Goal: Information Seeking & Learning: Compare options

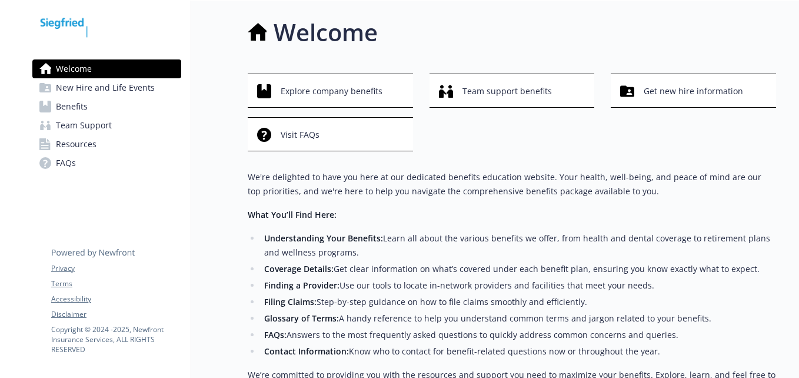
click at [114, 85] on span "New Hire and Life Events" at bounding box center [105, 87] width 99 height 19
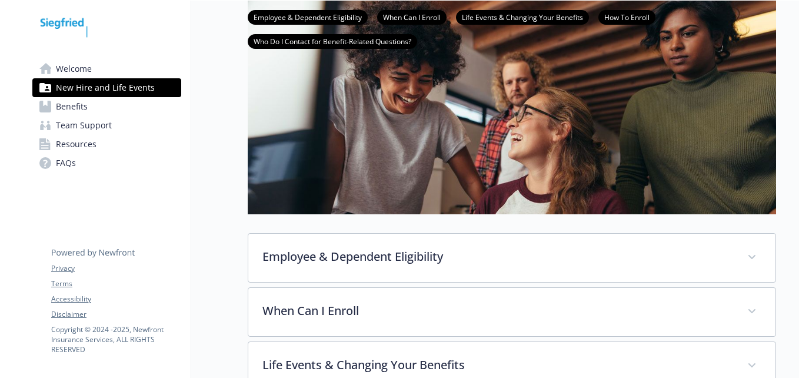
scroll to position [294, 0]
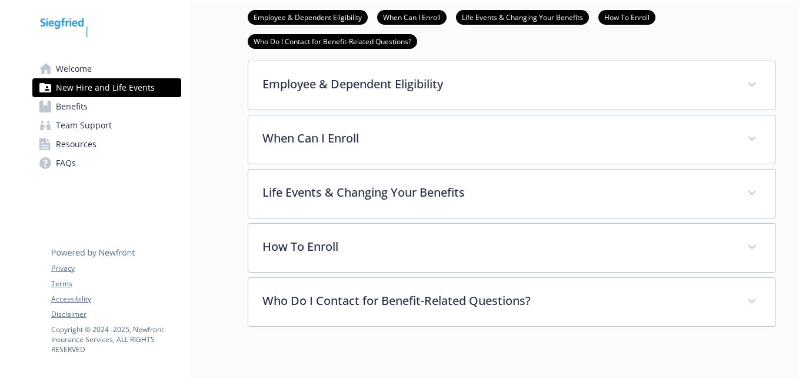
click at [94, 110] on link "Benefits" at bounding box center [106, 106] width 149 height 19
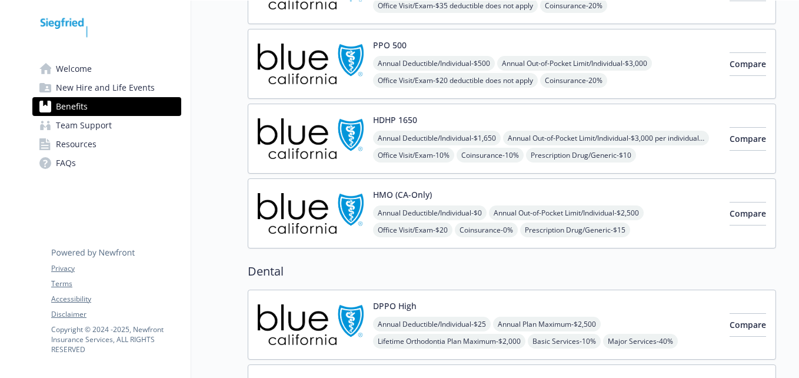
scroll to position [118, 0]
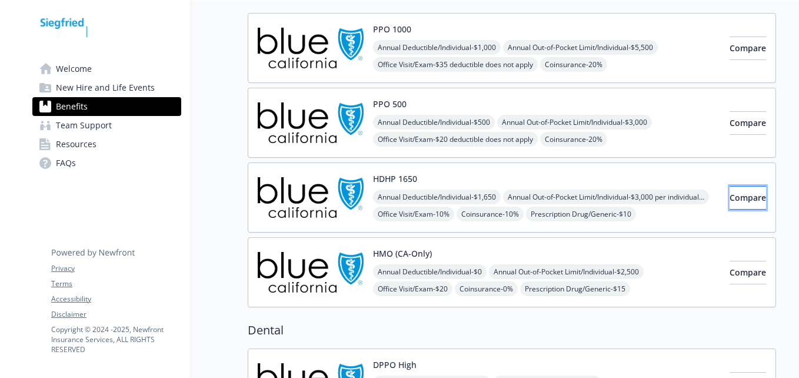
click at [739, 204] on button "Compare" at bounding box center [748, 198] width 36 height 24
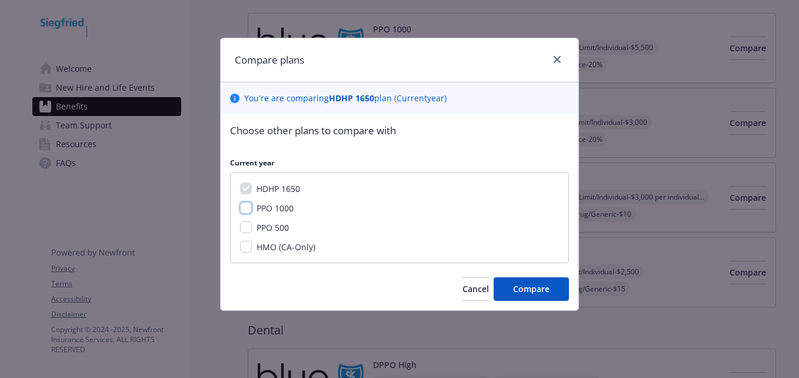
click at [249, 204] on input "PPO 1000" at bounding box center [246, 208] width 12 height 12
checkbox input "true"
click at [542, 289] on span "Compare" at bounding box center [531, 288] width 36 height 11
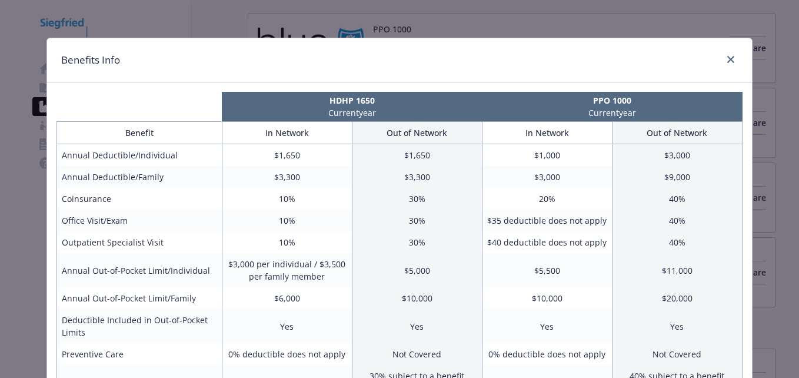
scroll to position [59, 0]
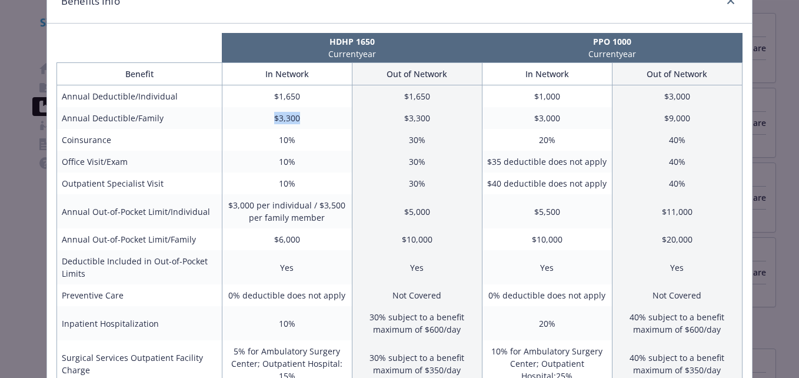
drag, startPoint x: 264, startPoint y: 115, endPoint x: 322, endPoint y: 121, distance: 58.5
click at [322, 121] on td "$3,300" at bounding box center [287, 118] width 130 height 22
click at [323, 121] on td "$3,300" at bounding box center [287, 118] width 130 height 22
drag, startPoint x: 281, startPoint y: 140, endPoint x: 315, endPoint y: 141, distance: 34.1
click at [315, 141] on td "10%" at bounding box center [287, 140] width 130 height 22
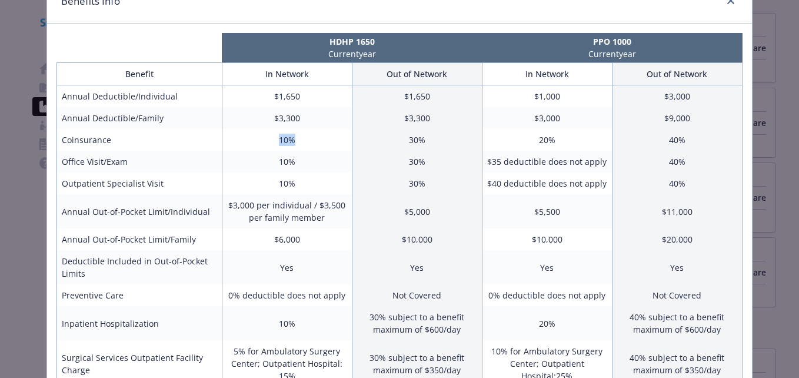
drag, startPoint x: 315, startPoint y: 141, endPoint x: 415, endPoint y: 154, distance: 100.3
click at [415, 154] on td "30%" at bounding box center [417, 162] width 130 height 22
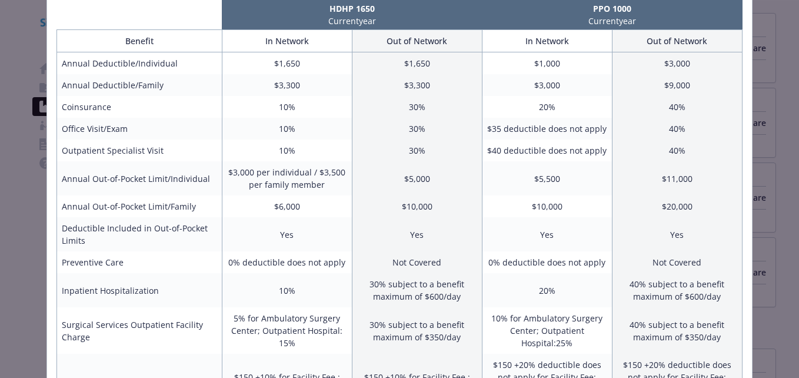
scroll to position [0, 0]
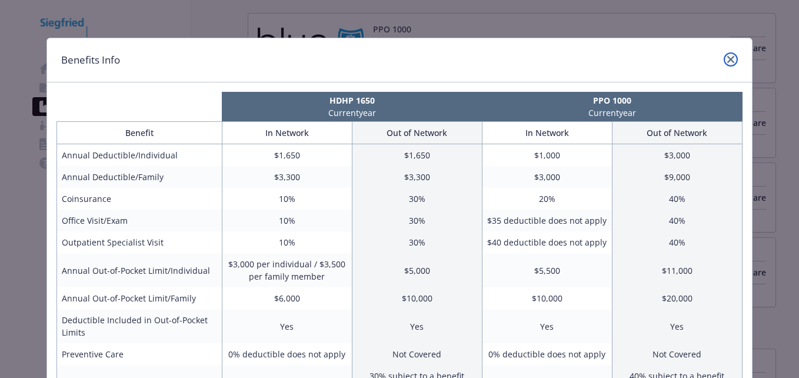
click at [727, 59] on icon "close" at bounding box center [730, 59] width 7 height 7
